Goal: Task Accomplishment & Management: Manage account settings

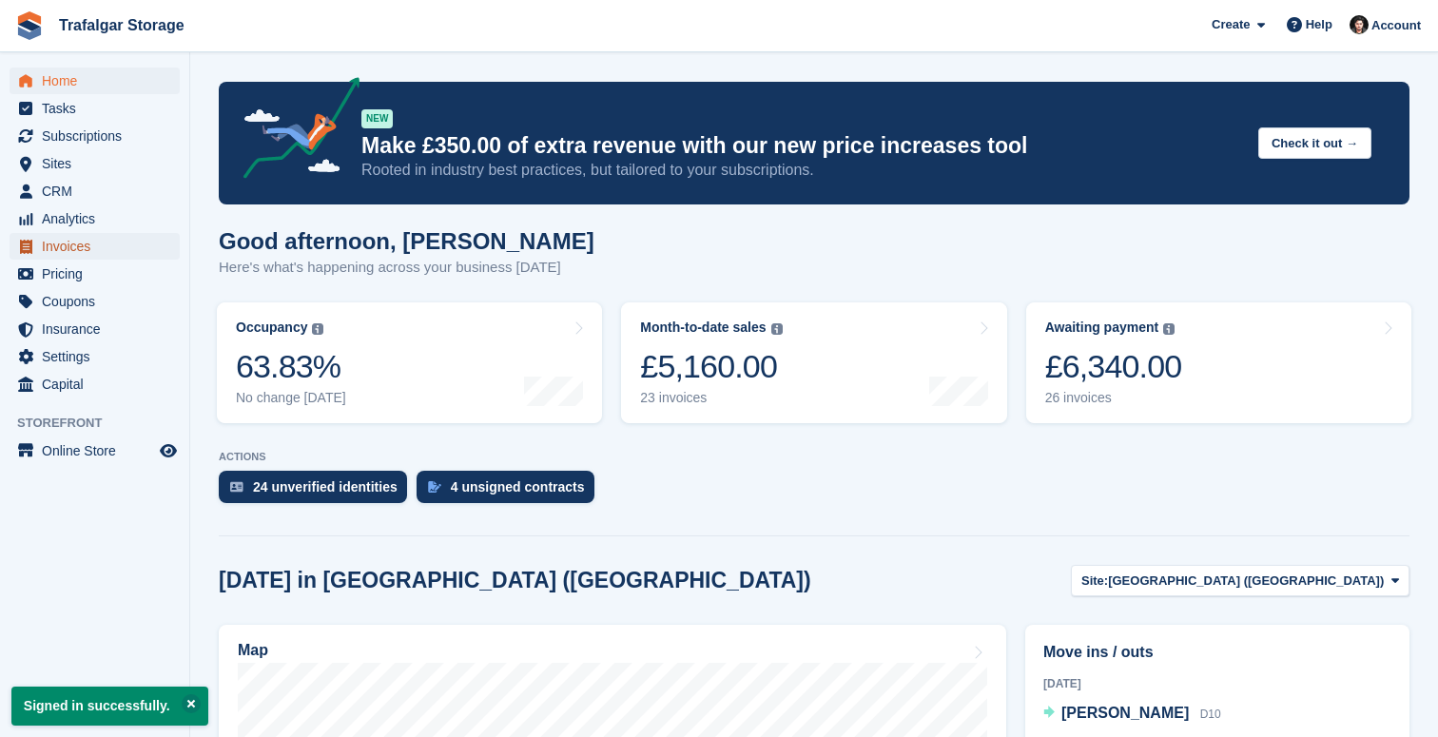
click at [74, 234] on span "Invoices" at bounding box center [99, 246] width 114 height 27
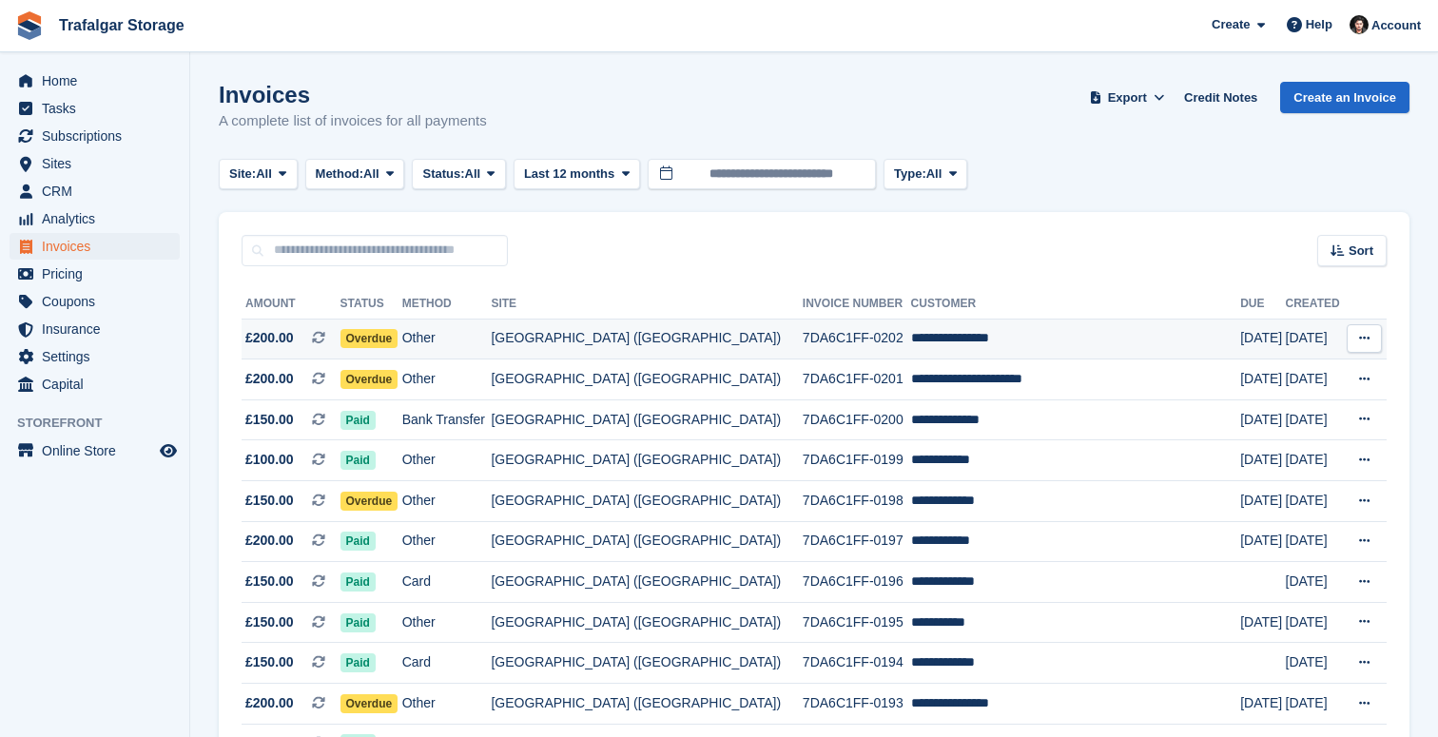
click at [492, 341] on td "Other" at bounding box center [446, 339] width 89 height 41
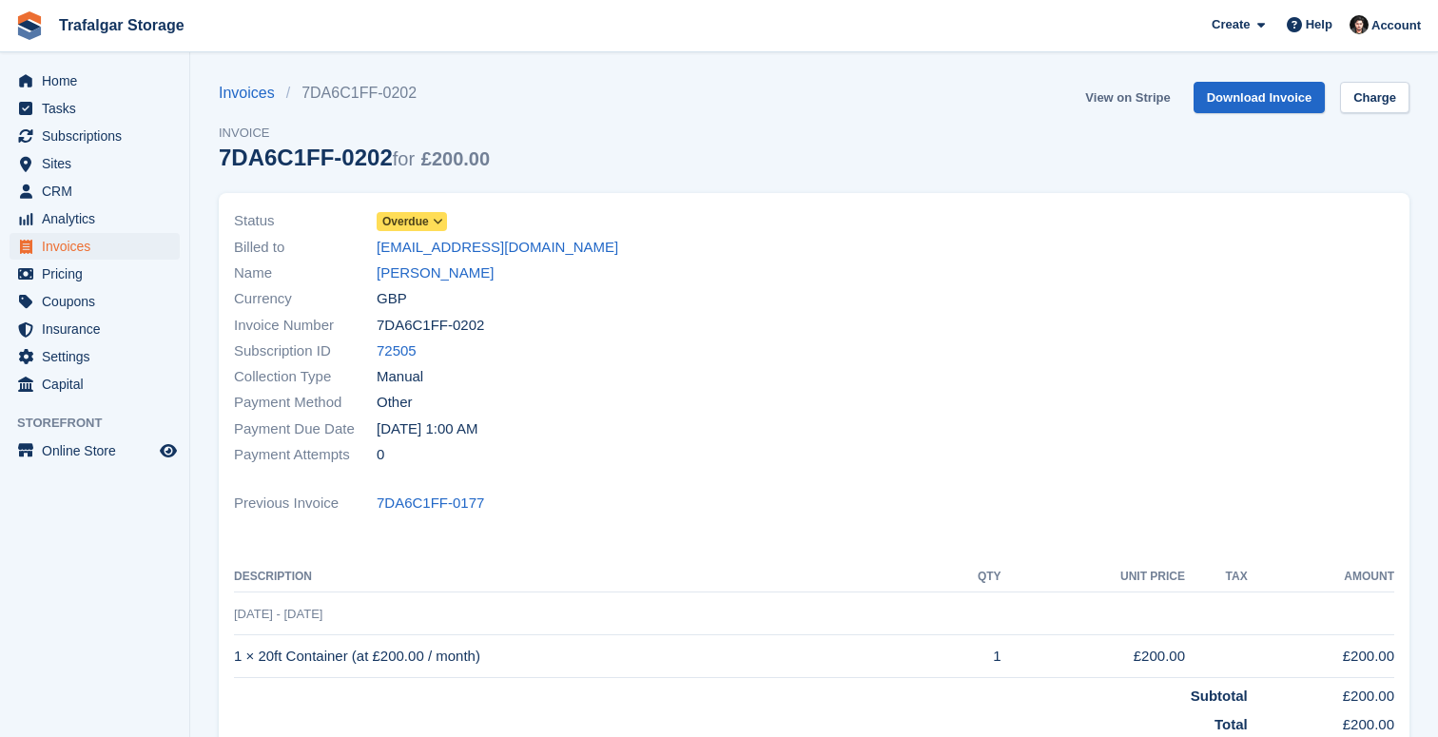
click at [1120, 97] on link "View on Stripe" at bounding box center [1127, 97] width 100 height 31
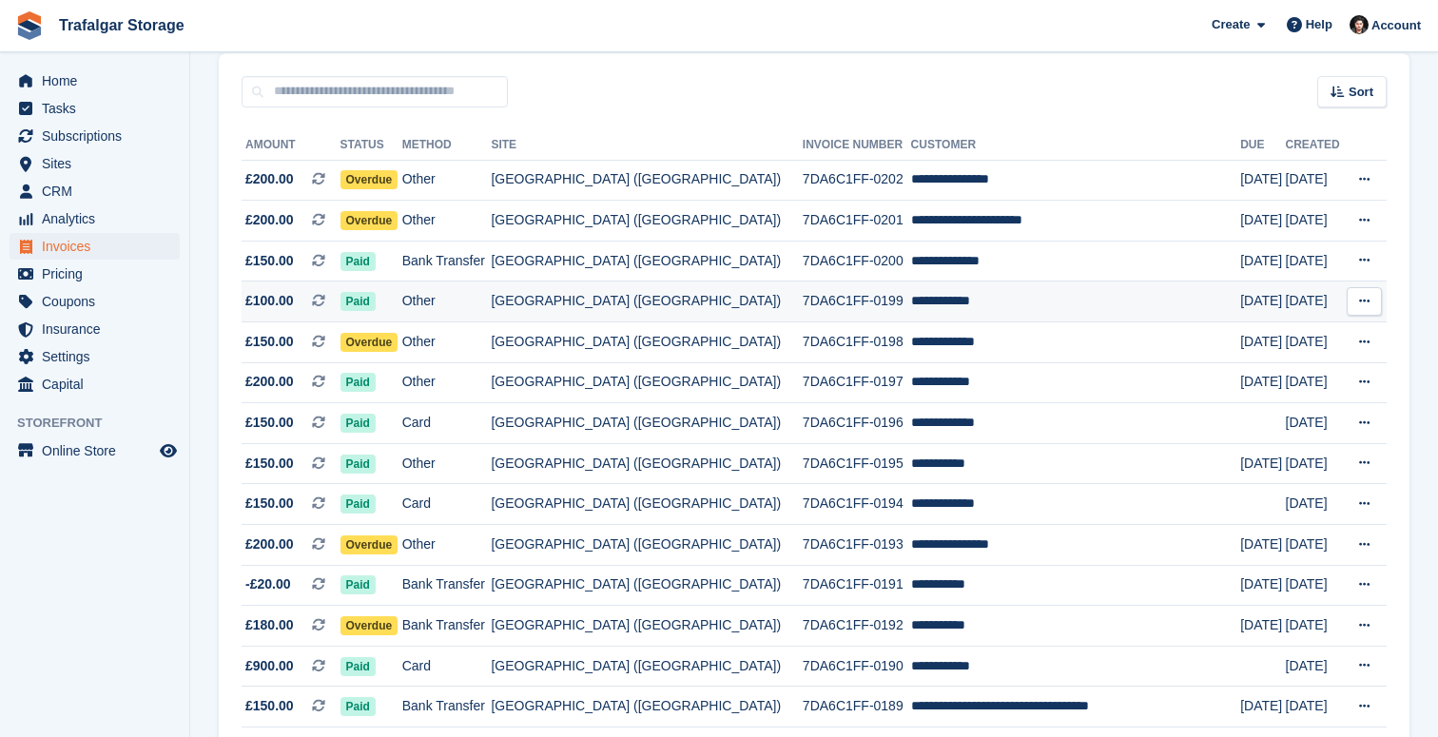
scroll to position [169, 0]
